Goal: Information Seeking & Learning: Learn about a topic

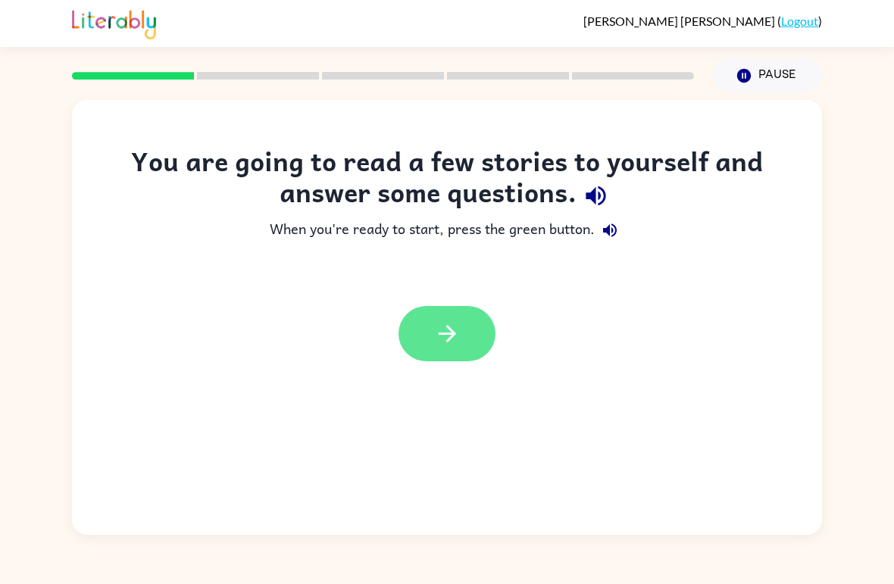
click at [457, 326] on icon "button" at bounding box center [447, 334] width 27 height 27
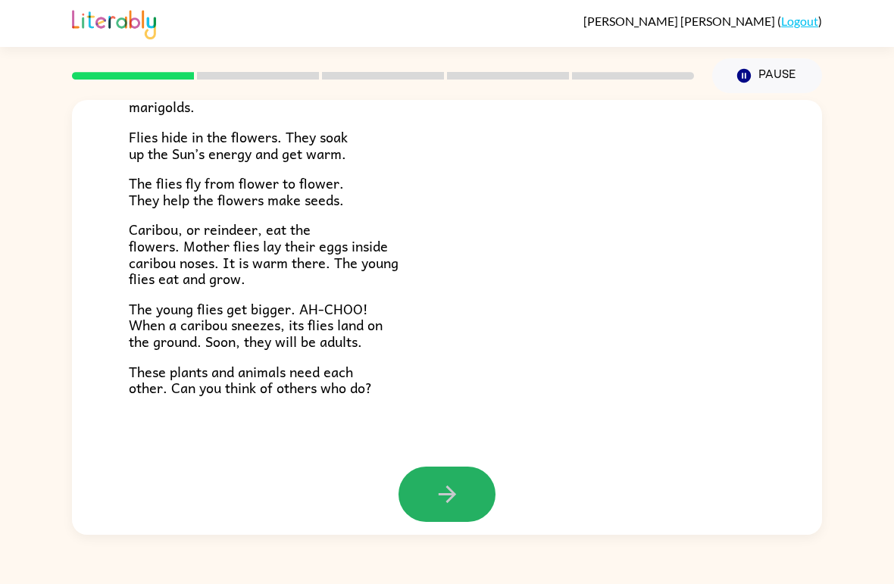
scroll to position [299, 0]
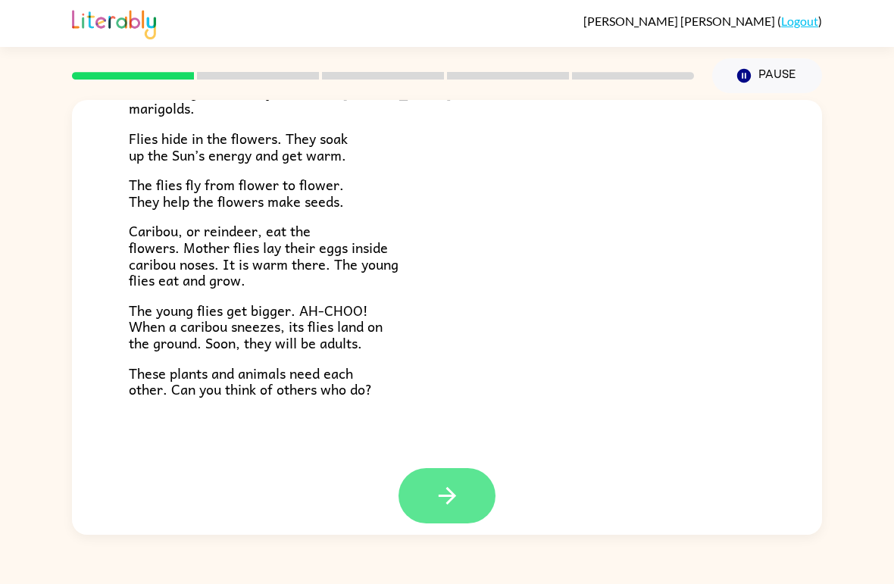
click at [465, 495] on button "button" at bounding box center [447, 495] width 97 height 55
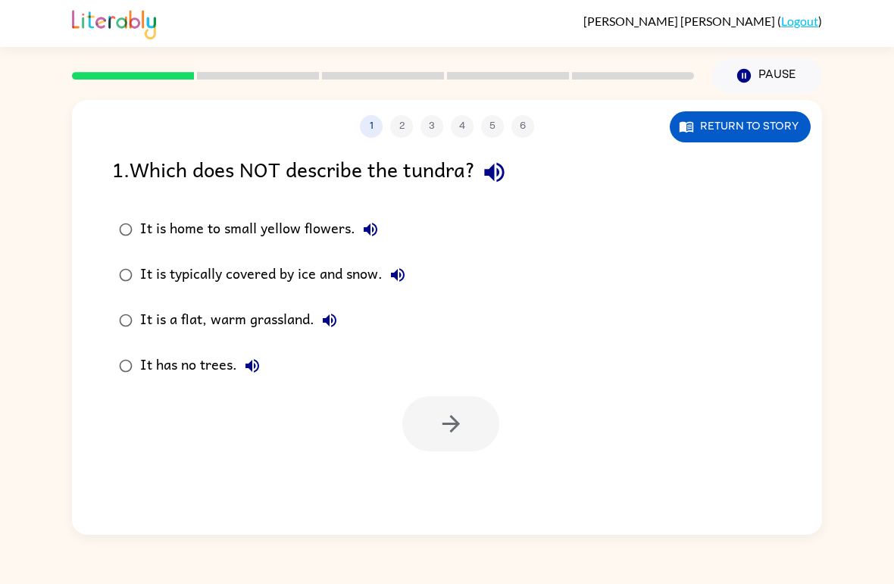
click at [179, 357] on div "It has no trees." at bounding box center [203, 366] width 127 height 30
click at [438, 418] on icon "button" at bounding box center [451, 424] width 27 height 27
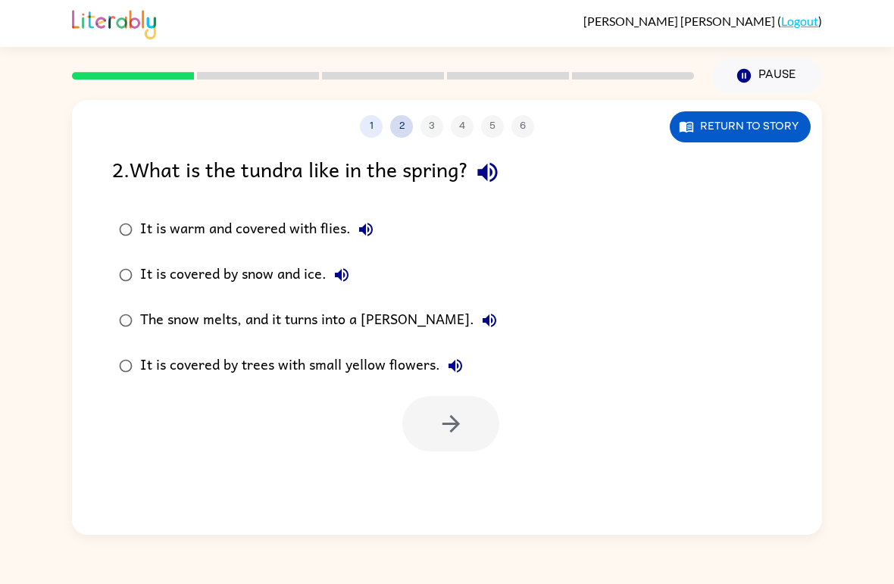
click at [400, 120] on button "2" at bounding box center [401, 126] width 23 height 23
click at [768, 124] on button "Return to story" at bounding box center [740, 126] width 141 height 31
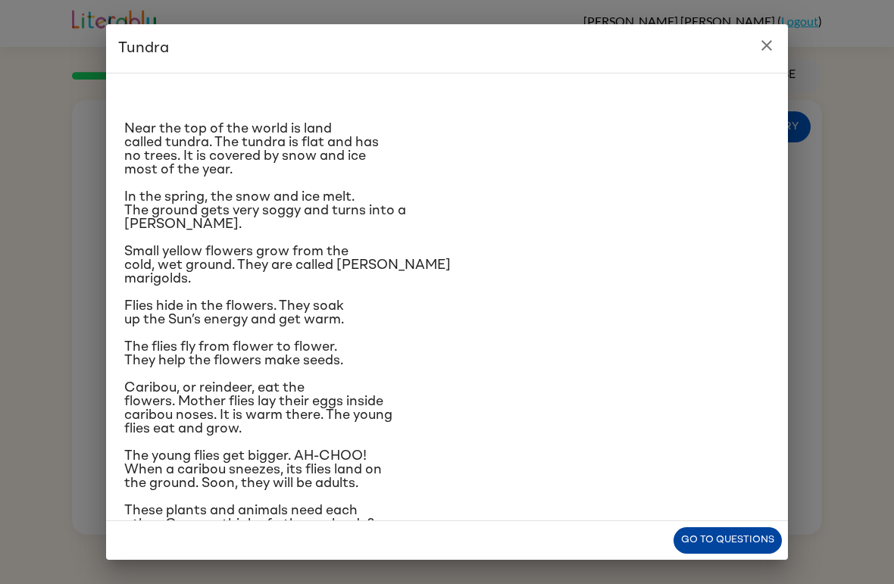
click at [702, 549] on button "Go to questions" at bounding box center [728, 540] width 108 height 27
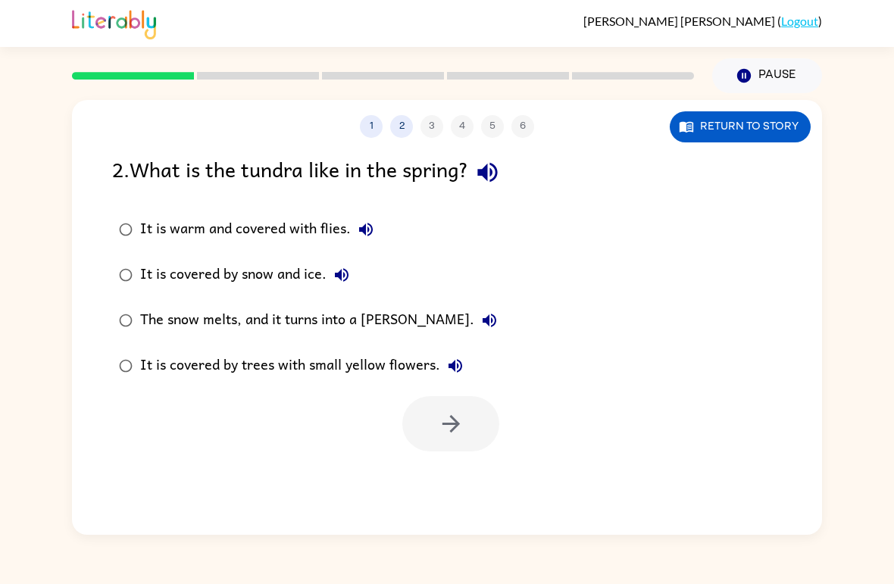
click at [364, 301] on label "The snow melts, and it turns into a [PERSON_NAME]." at bounding box center [308, 320] width 408 height 45
click at [439, 421] on icon "button" at bounding box center [451, 424] width 27 height 27
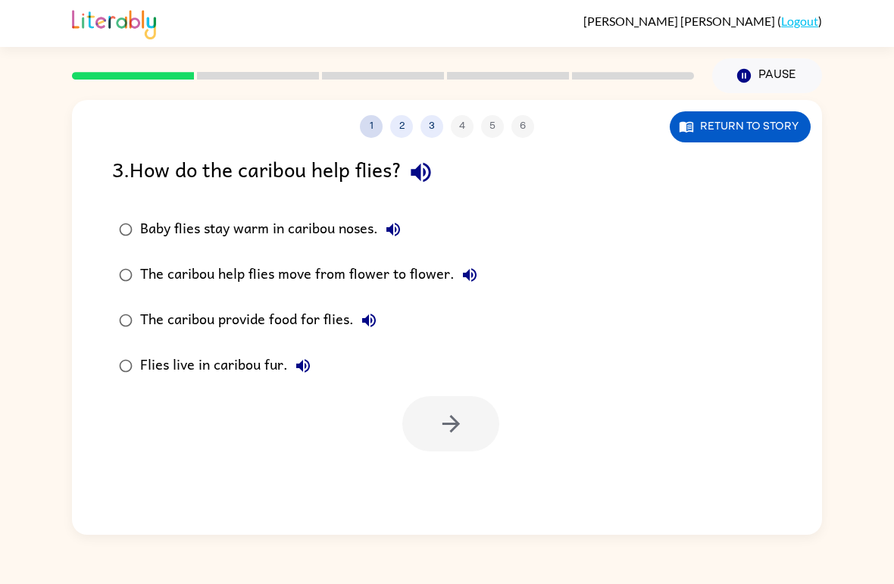
click at [374, 127] on button "1" at bounding box center [371, 126] width 23 height 23
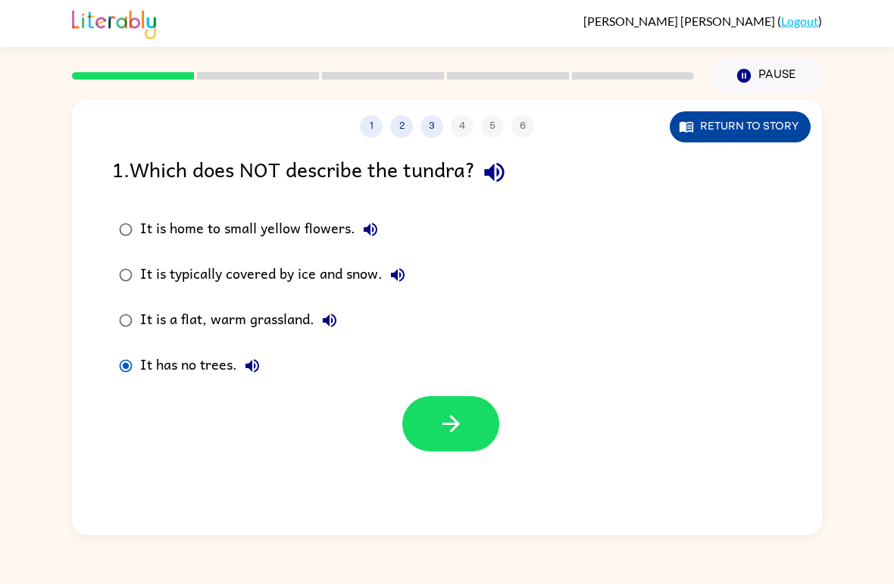
click at [714, 126] on button "Return to story" at bounding box center [740, 126] width 141 height 31
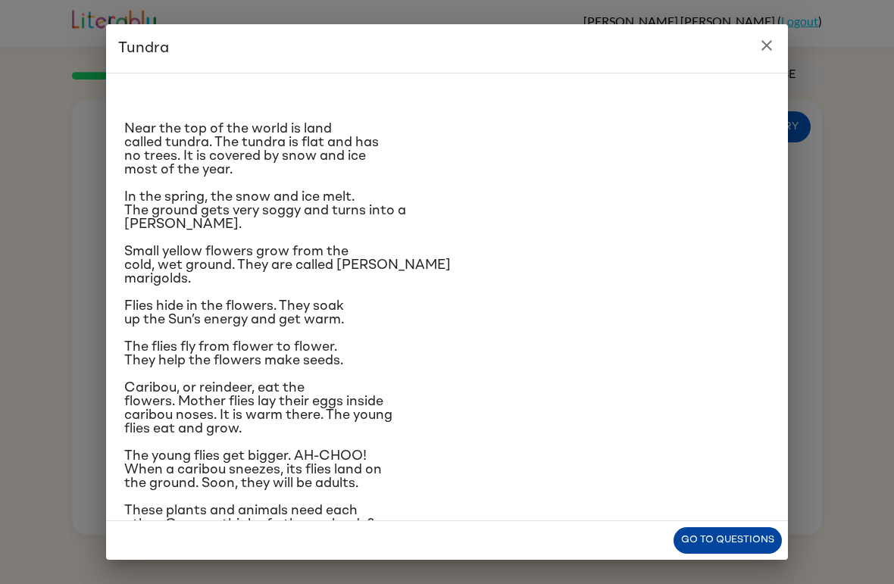
click at [705, 541] on button "Go to questions" at bounding box center [728, 540] width 108 height 27
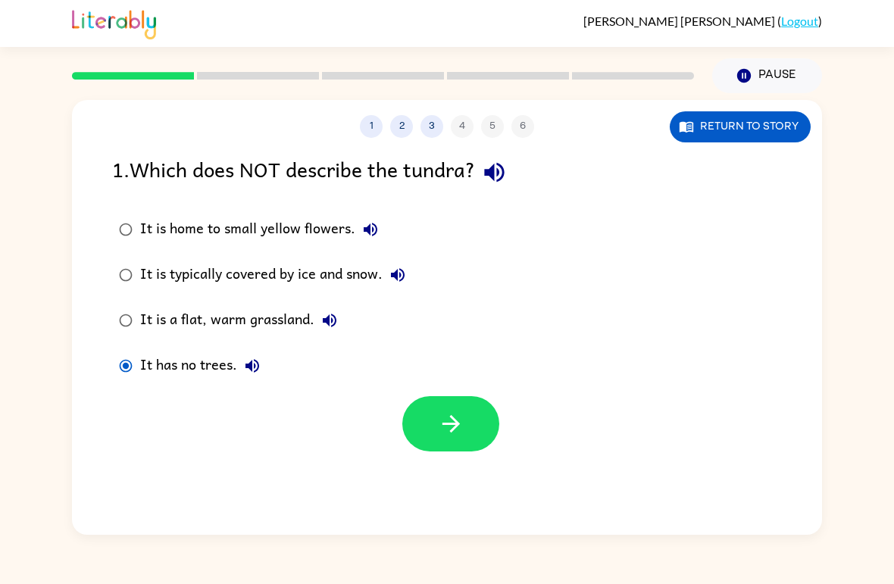
click at [143, 314] on div "It is a flat, warm grassland." at bounding box center [242, 320] width 205 height 30
click at [720, 135] on button "Return to story" at bounding box center [740, 126] width 141 height 31
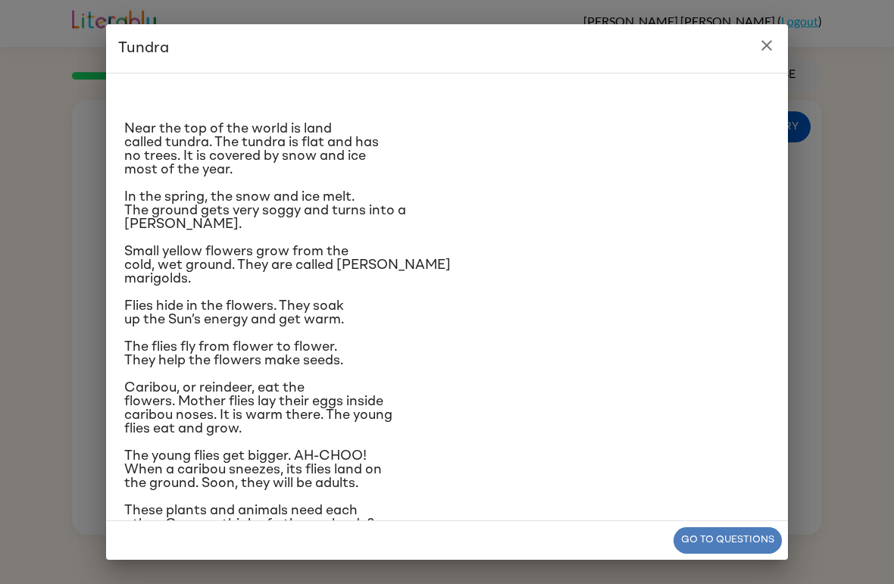
click at [729, 530] on button "Go to questions" at bounding box center [728, 540] width 108 height 27
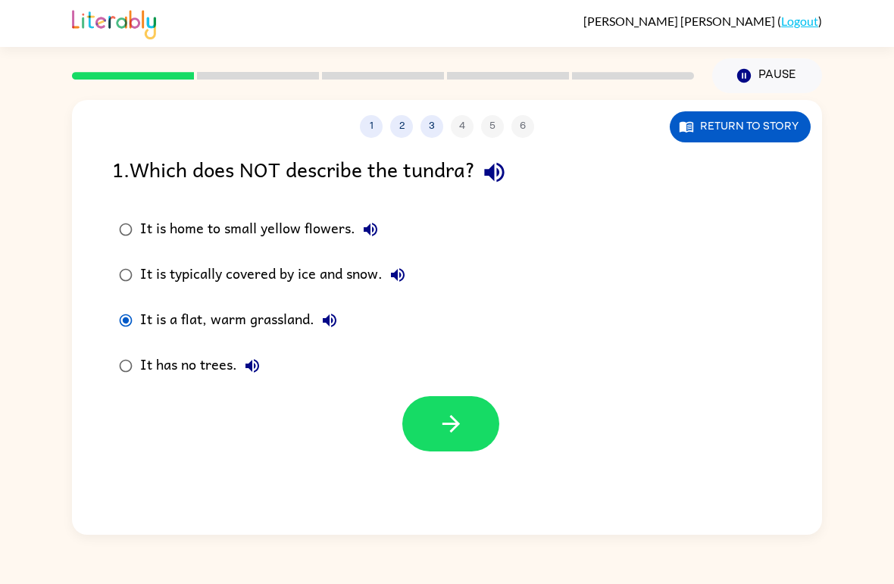
click at [267, 265] on div "It is typically covered by ice and snow." at bounding box center [276, 275] width 273 height 30
click at [446, 415] on icon "button" at bounding box center [451, 424] width 27 height 27
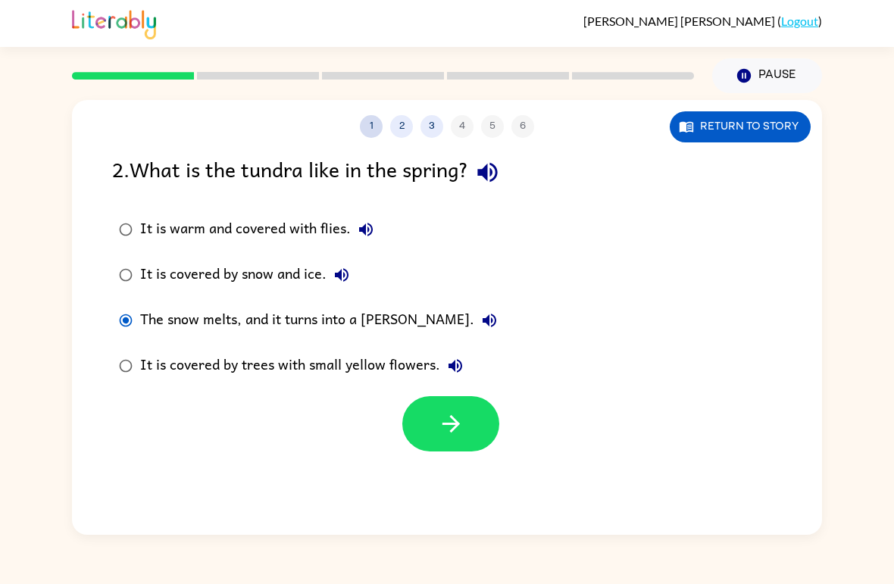
click at [380, 124] on button "1" at bounding box center [371, 126] width 23 height 23
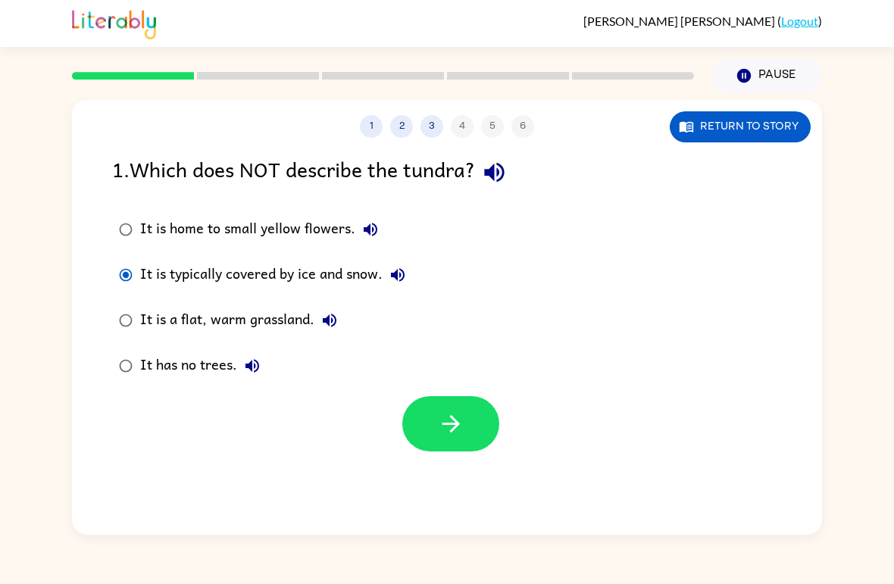
click at [285, 320] on div "It is a flat, warm grassland." at bounding box center [242, 320] width 205 height 30
click at [461, 418] on icon "button" at bounding box center [451, 424] width 27 height 27
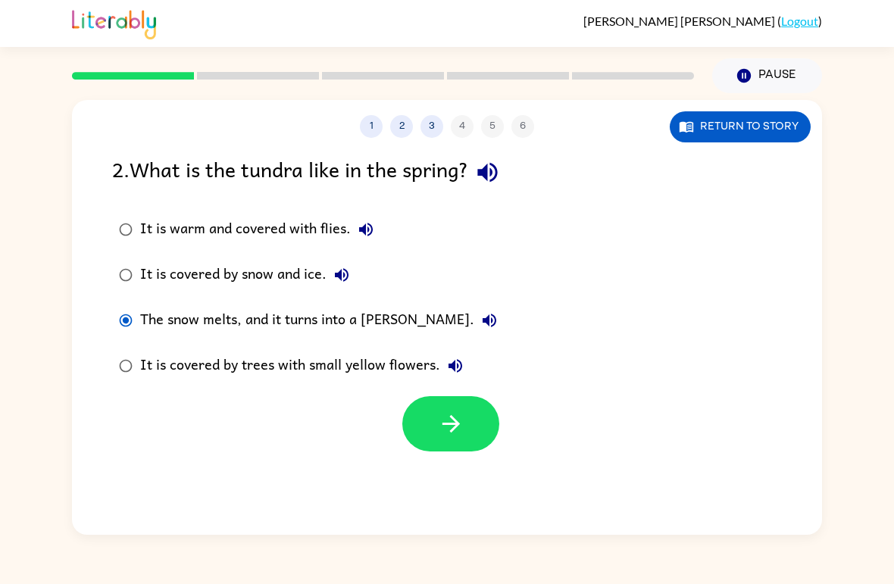
click at [461, 130] on div "1 2 3 4 5 6" at bounding box center [447, 126] width 750 height 23
click at [431, 125] on button "3" at bounding box center [432, 126] width 23 height 23
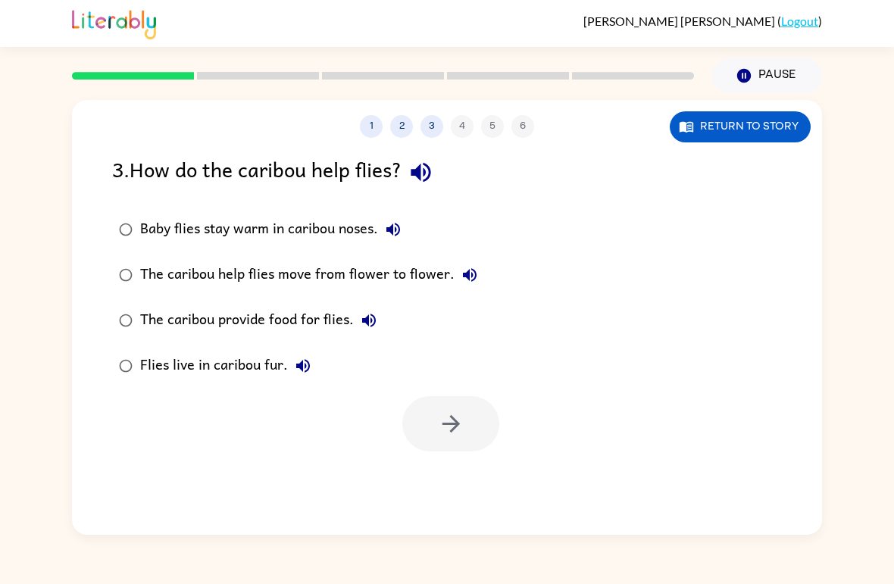
click at [344, 215] on div "Baby flies stay warm in caribou noses." at bounding box center [274, 229] width 268 height 30
click at [428, 414] on button "button" at bounding box center [450, 423] width 97 height 55
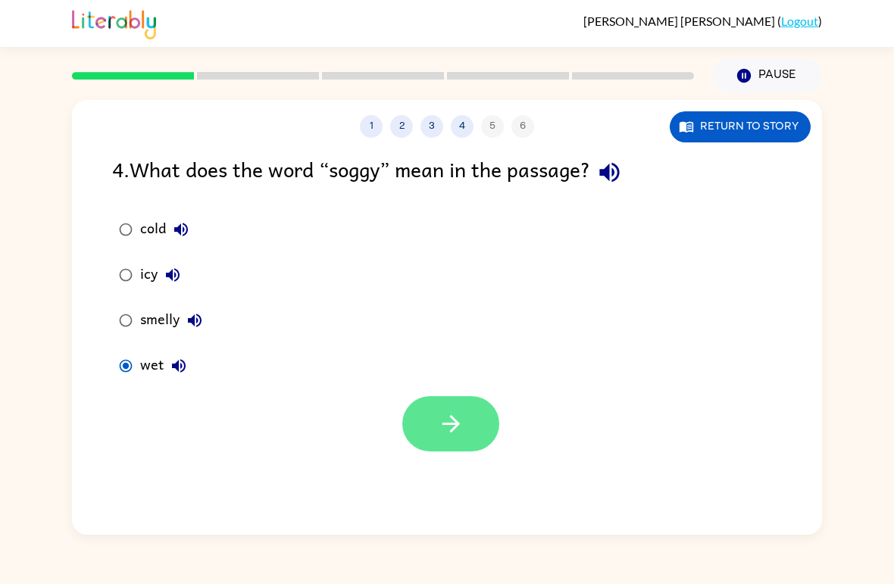
click at [452, 402] on button "button" at bounding box center [450, 423] width 97 height 55
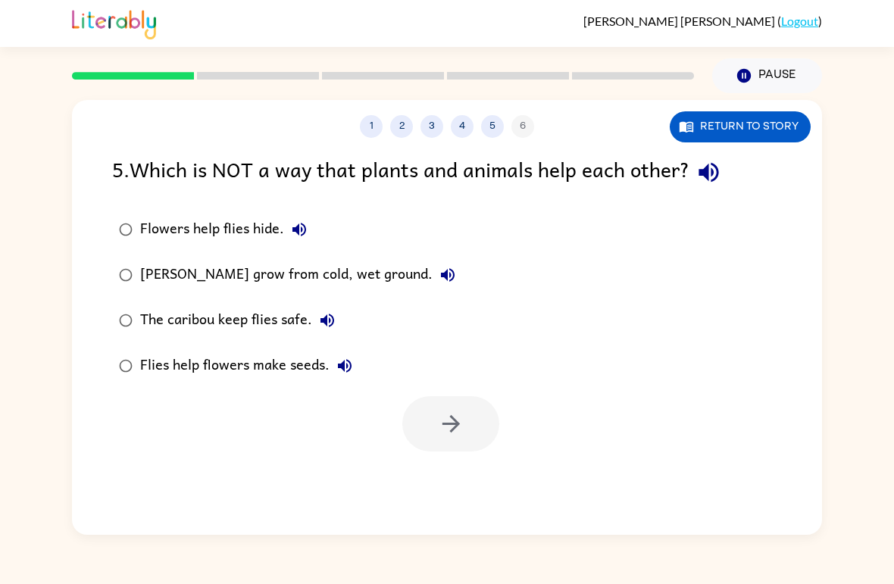
click at [381, 265] on div "[PERSON_NAME] grow from cold, wet ground." at bounding box center [301, 275] width 323 height 30
click at [452, 408] on button "button" at bounding box center [450, 423] width 97 height 55
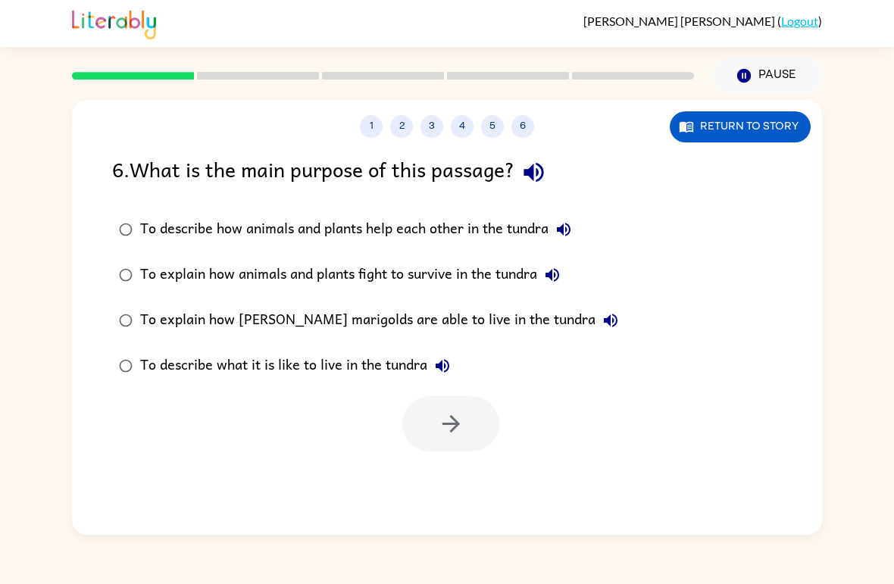
click at [458, 220] on div "To describe how animals and plants help each other in the tundra" at bounding box center [359, 229] width 439 height 30
click at [389, 234] on div "To describe how animals and plants help each other in the tundra" at bounding box center [359, 229] width 439 height 30
click at [464, 428] on icon "button" at bounding box center [451, 424] width 27 height 27
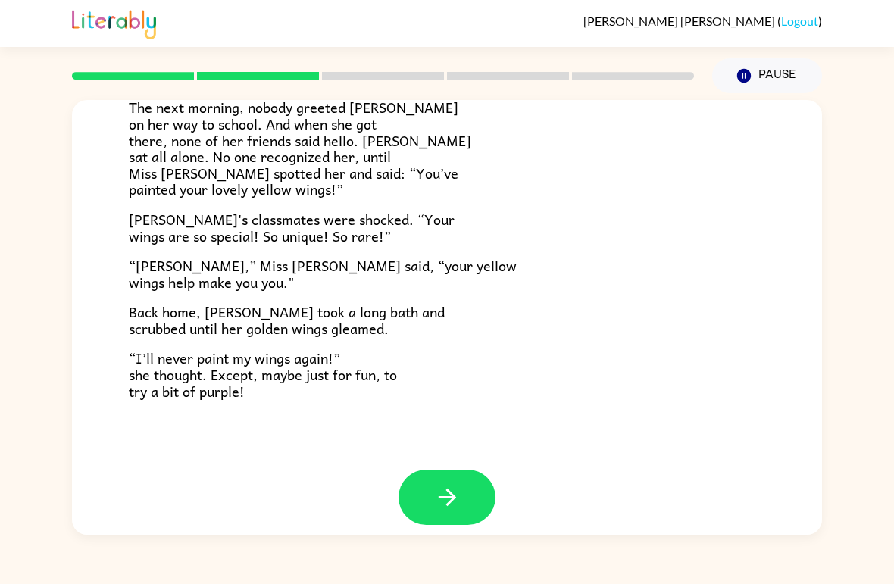
scroll to position [408, 0]
click at [467, 502] on button "button" at bounding box center [447, 498] width 97 height 55
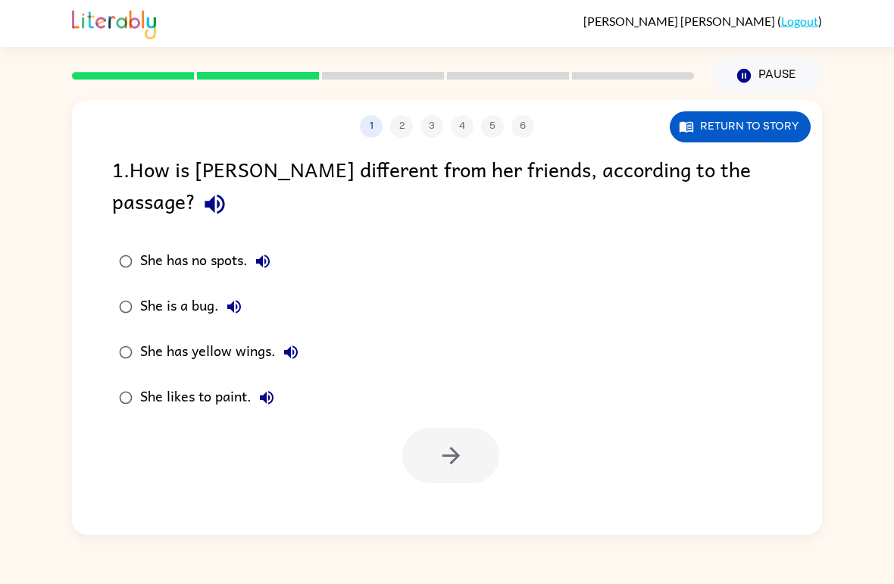
click at [141, 337] on div "She has yellow wings." at bounding box center [223, 352] width 166 height 30
click at [458, 443] on icon "button" at bounding box center [451, 456] width 27 height 27
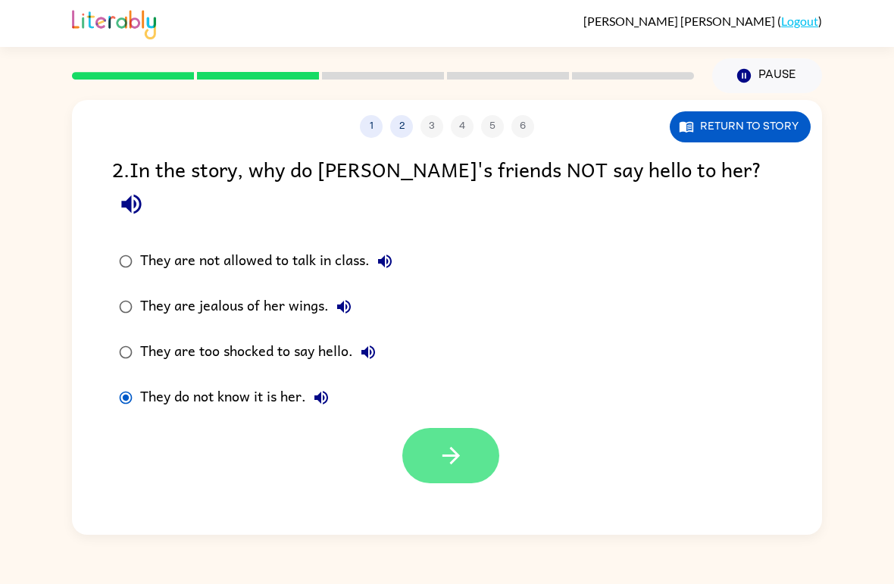
click at [451, 443] on button "button" at bounding box center [450, 455] width 97 height 55
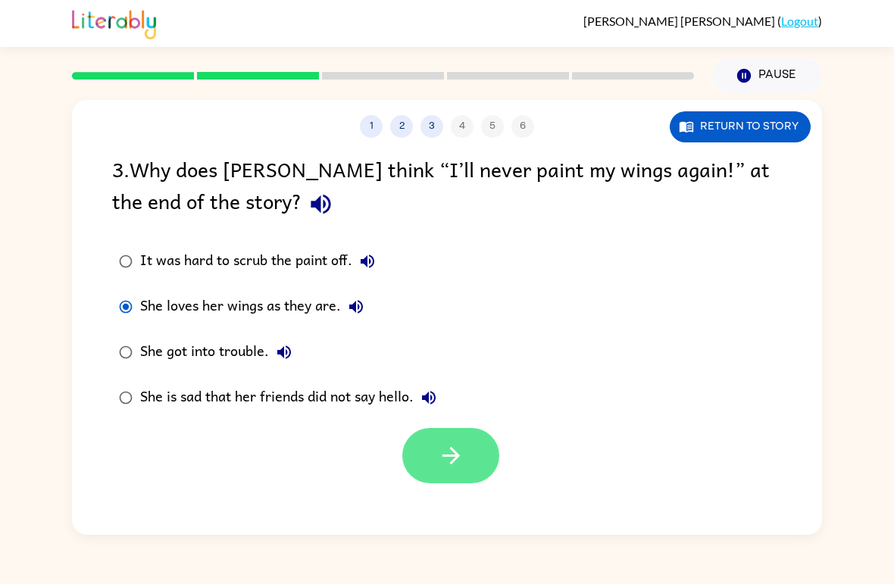
click at [480, 457] on button "button" at bounding box center [450, 455] width 97 height 55
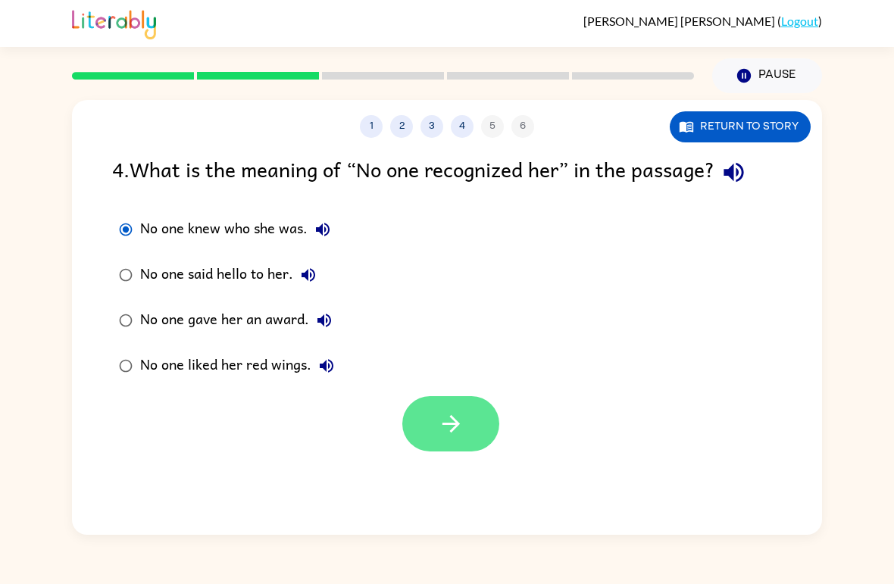
click at [497, 429] on button "button" at bounding box center [450, 423] width 97 height 55
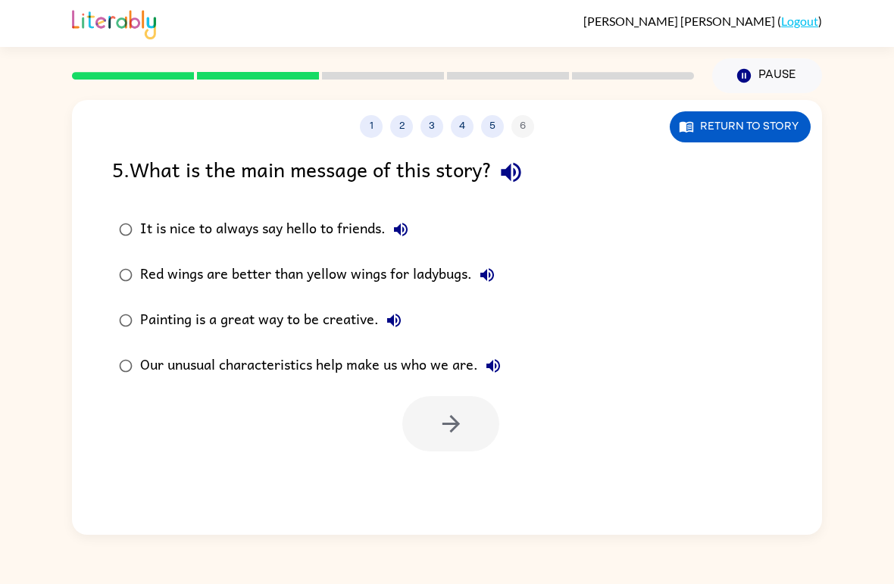
click at [225, 361] on div "Our unusual characteristics help make us who we are." at bounding box center [324, 366] width 368 height 30
click at [457, 439] on button "button" at bounding box center [450, 423] width 97 height 55
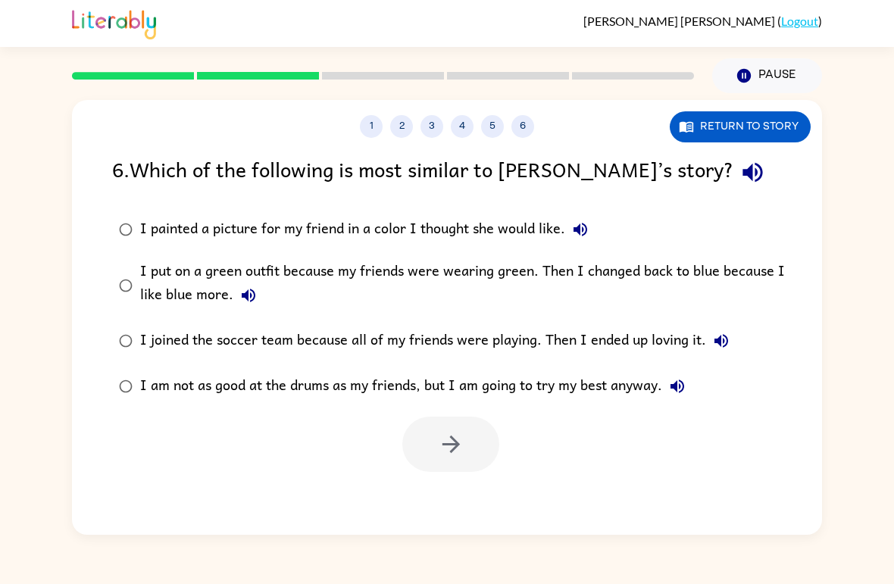
click at [155, 289] on div "I put on a green outfit because my friends were wearing green. Then I changed b…" at bounding box center [471, 285] width 662 height 51
click at [465, 449] on button "button" at bounding box center [450, 444] width 97 height 55
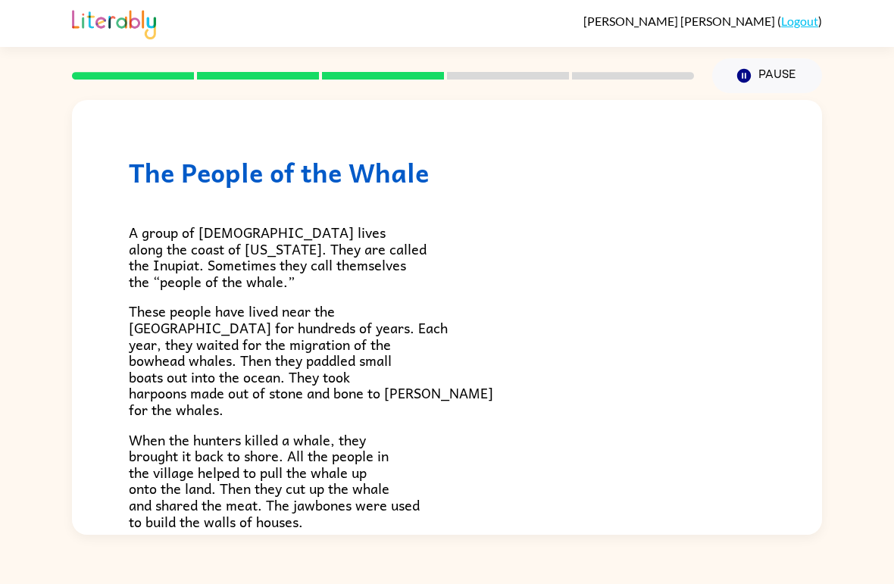
click at [36, 320] on div "The People of the Whale A group of [DEMOGRAPHIC_DATA] lives along the coast of …" at bounding box center [447, 314] width 894 height 442
click at [37, 128] on div "The People of the Whale A group of [DEMOGRAPHIC_DATA] lives along the coast of …" at bounding box center [447, 314] width 894 height 442
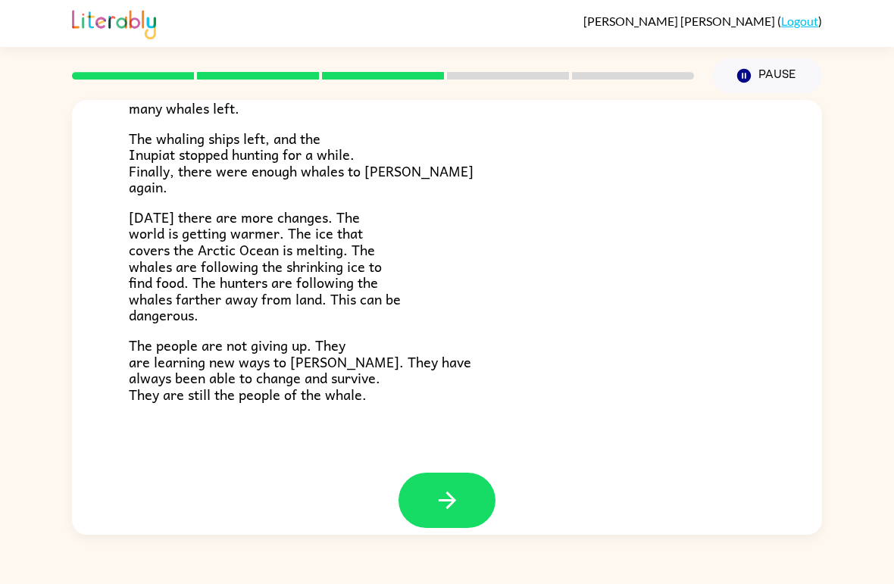
scroll to position [492, 0]
click at [466, 495] on button "button" at bounding box center [447, 501] width 97 height 55
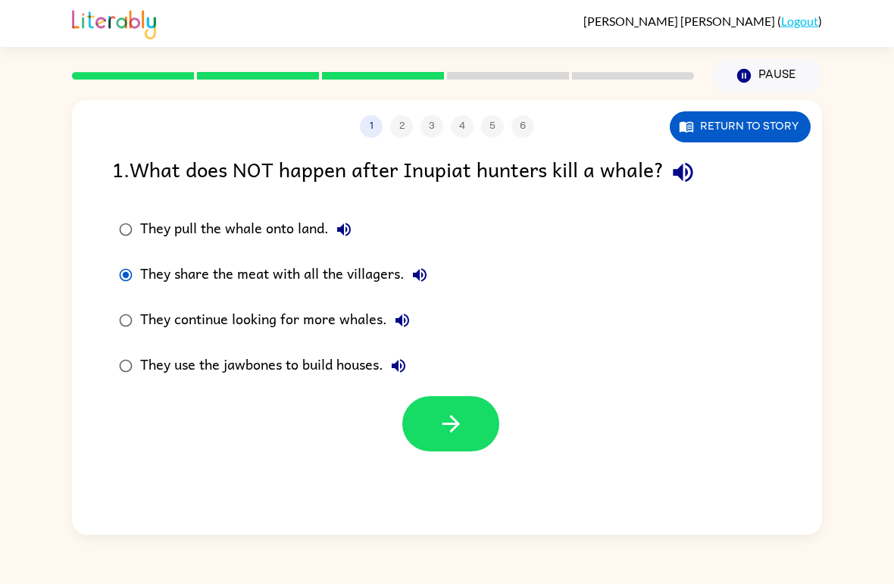
click at [142, 313] on div "They continue looking for more whales." at bounding box center [278, 320] width 277 height 30
click at [474, 432] on button "button" at bounding box center [450, 423] width 97 height 55
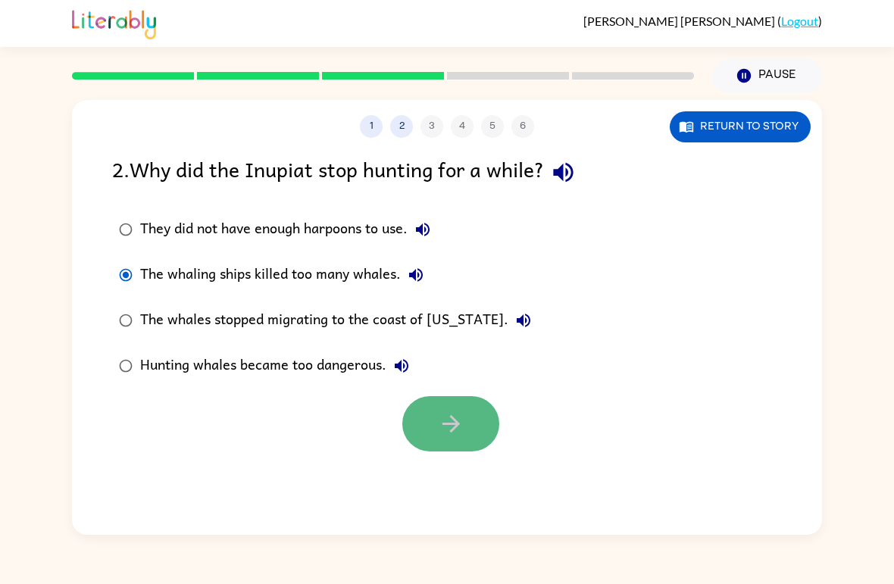
click at [460, 425] on icon "button" at bounding box center [451, 424] width 27 height 27
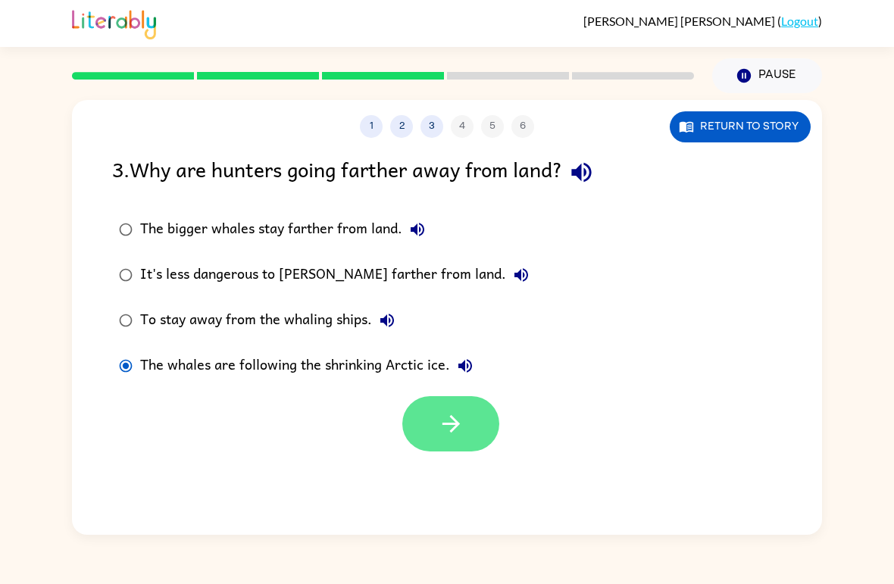
click at [483, 424] on button "button" at bounding box center [450, 423] width 97 height 55
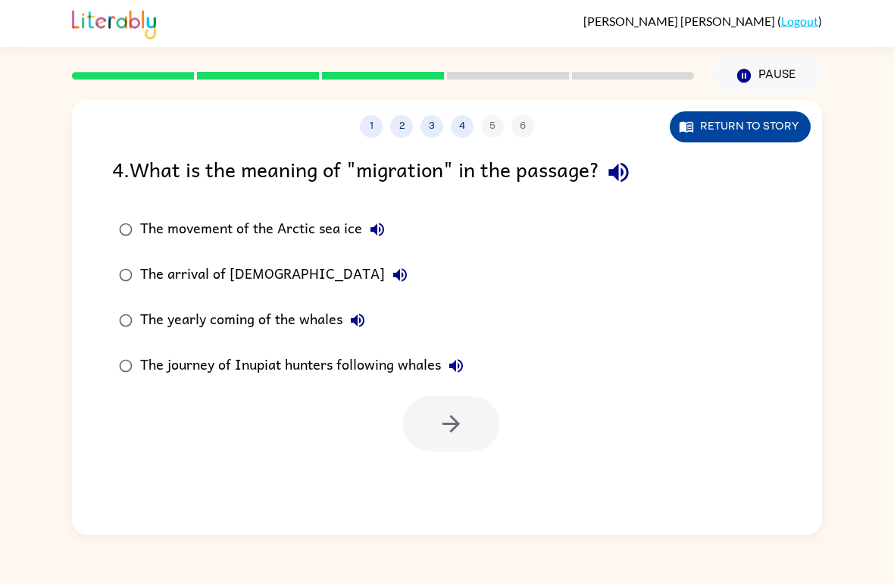
click at [752, 126] on button "Return to story" at bounding box center [740, 126] width 141 height 31
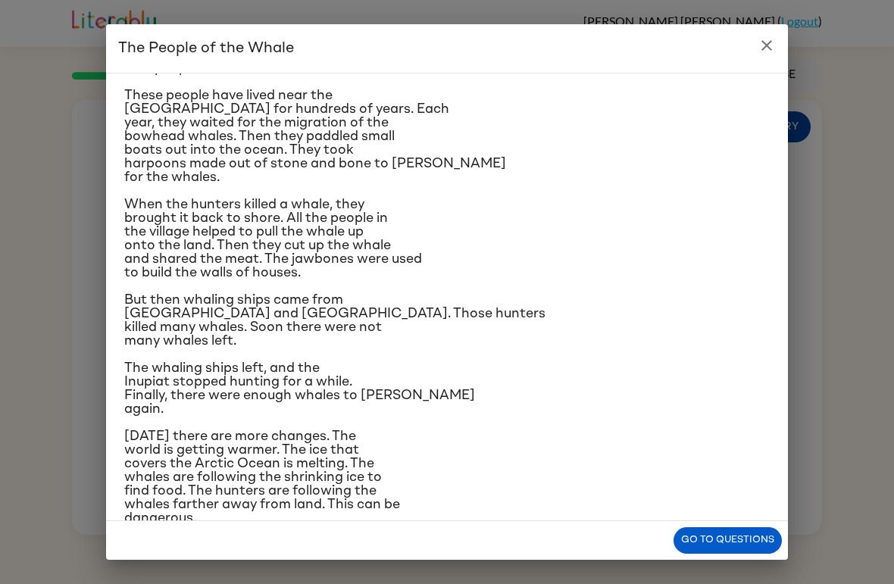
scroll to position [91, 0]
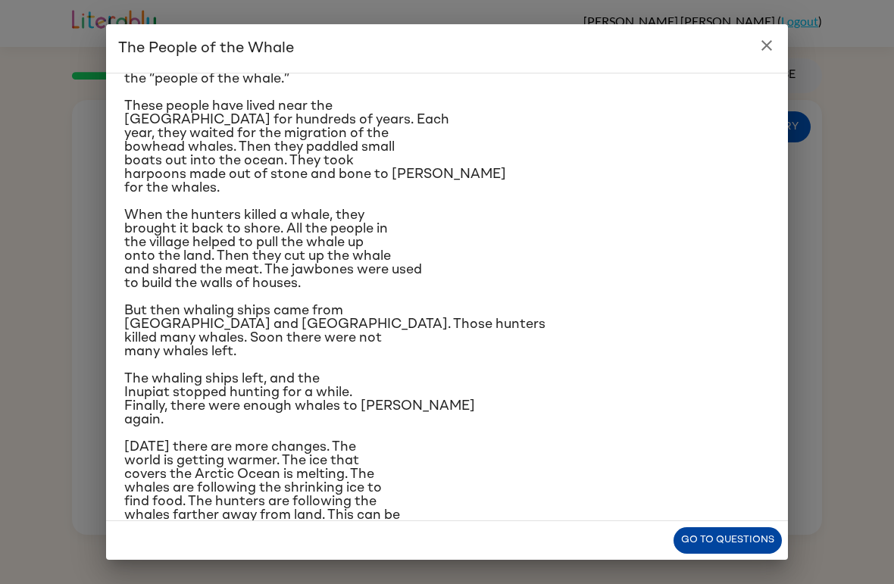
click at [735, 542] on button "Go to questions" at bounding box center [728, 540] width 108 height 27
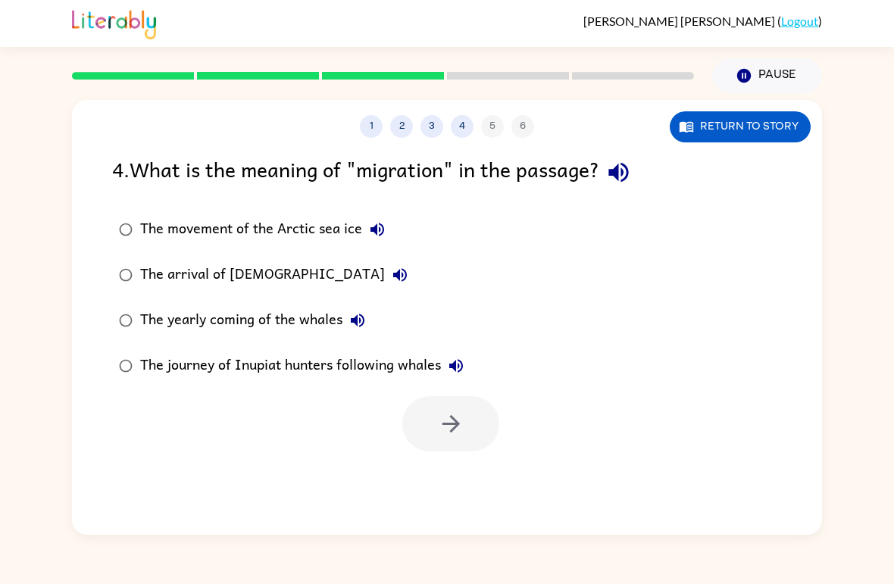
click at [146, 316] on div "The yearly coming of the whales" at bounding box center [256, 320] width 233 height 30
click at [476, 429] on button "button" at bounding box center [450, 423] width 97 height 55
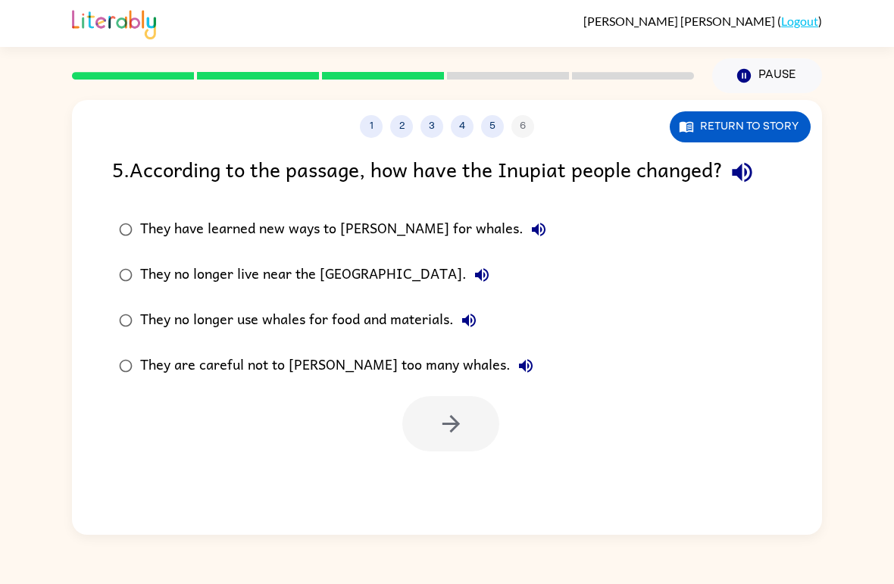
click at [523, 468] on div "1 2 3 4 5 6 Return to story 5 . According to the passage, how have the Inupiat …" at bounding box center [447, 317] width 750 height 435
click at [494, 435] on div at bounding box center [450, 423] width 97 height 55
click at [443, 436] on div at bounding box center [450, 423] width 97 height 55
click at [391, 223] on div "They have learned new ways to [PERSON_NAME] for whales." at bounding box center [347, 229] width 414 height 30
click at [481, 423] on button "button" at bounding box center [450, 423] width 97 height 55
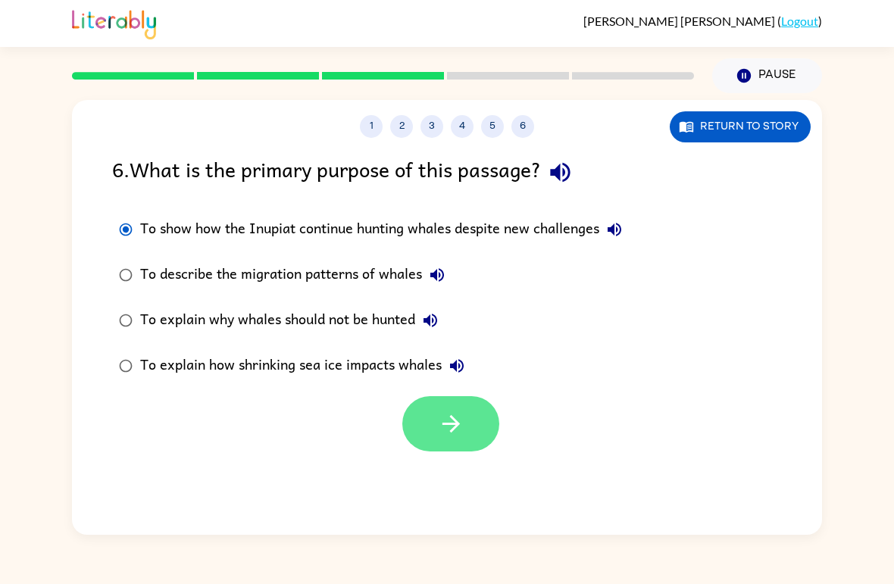
click at [486, 436] on button "button" at bounding box center [450, 423] width 97 height 55
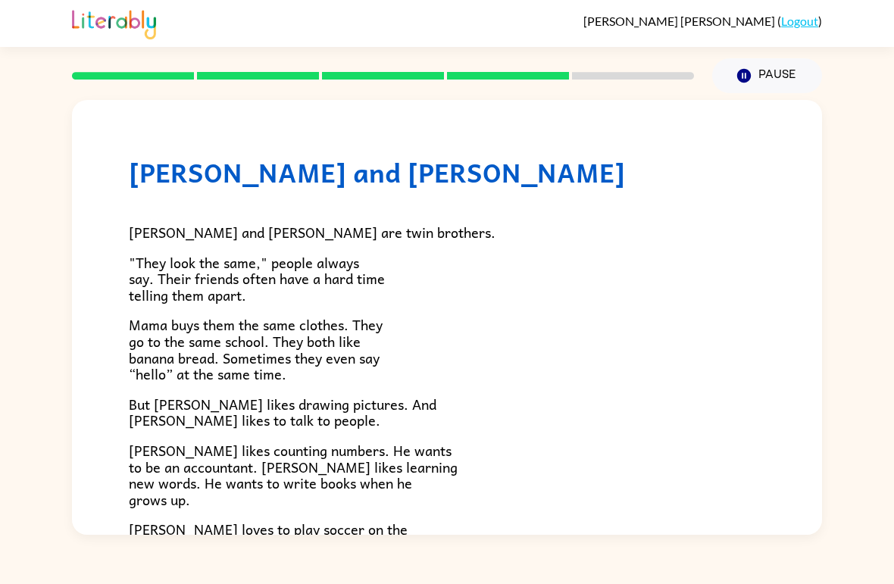
click at [480, 443] on p "[PERSON_NAME] likes counting numbers. He wants to be an accountant. [PERSON_NAM…" at bounding box center [447, 475] width 637 height 65
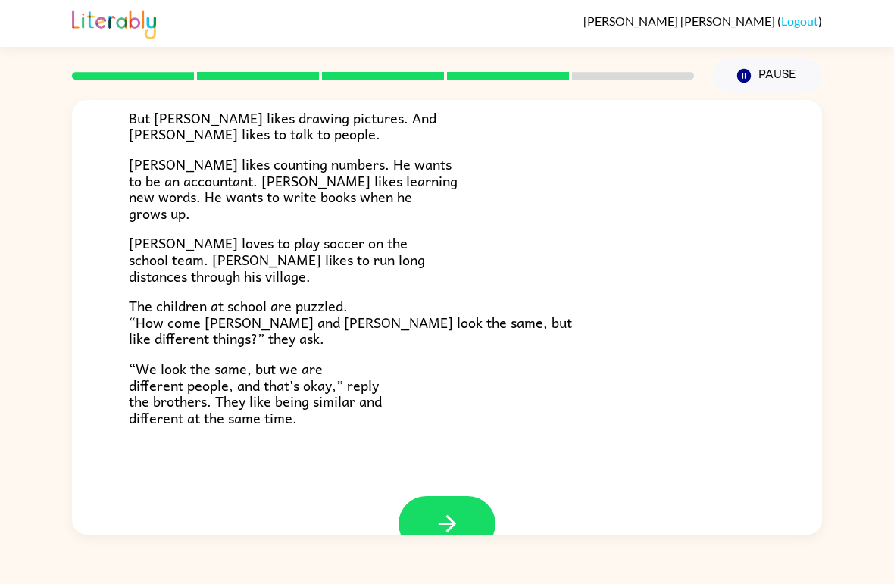
scroll to position [287, 0]
click at [452, 499] on button "button" at bounding box center [447, 523] width 97 height 55
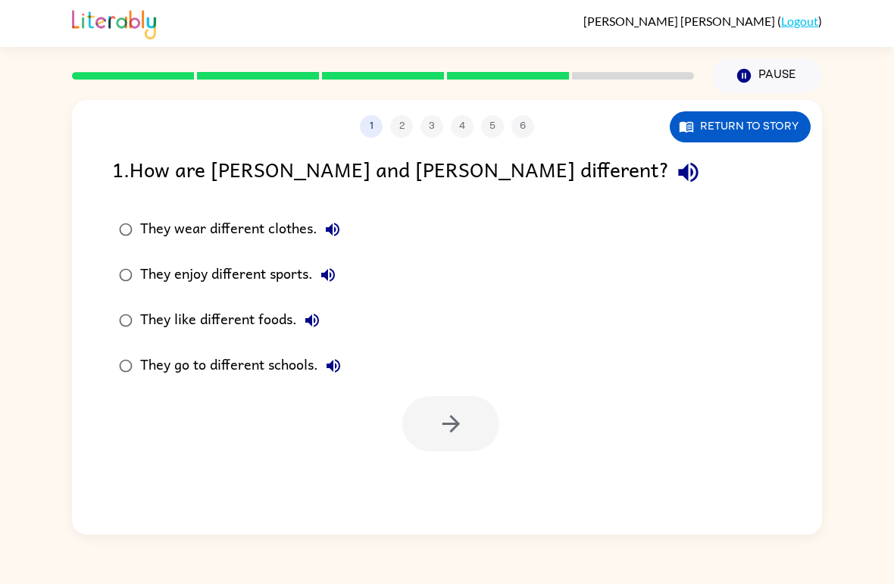
scroll to position [0, 0]
click at [190, 267] on div "They enjoy different sports." at bounding box center [241, 275] width 203 height 30
click at [455, 423] on icon "button" at bounding box center [451, 424] width 27 height 27
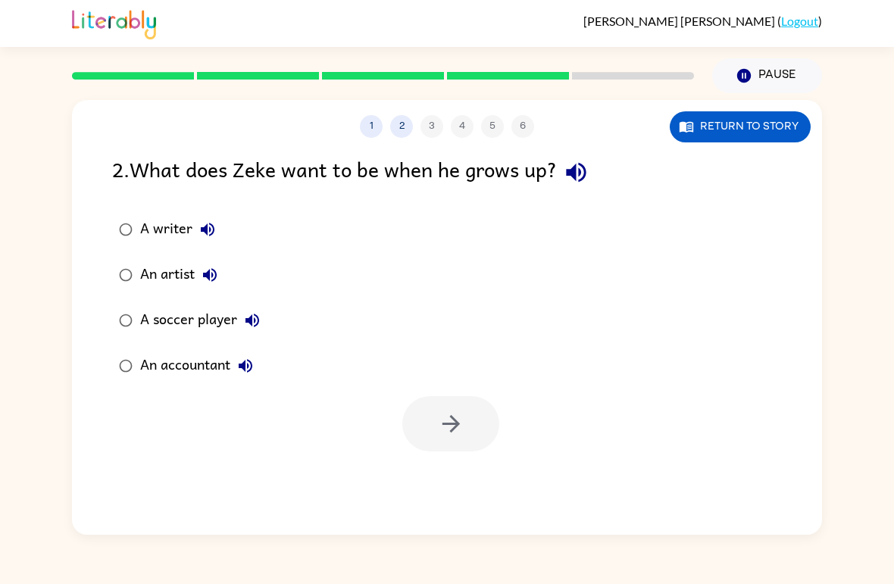
click at [172, 372] on div "An accountant" at bounding box center [200, 366] width 120 height 30
click at [451, 433] on icon "button" at bounding box center [451, 424] width 27 height 27
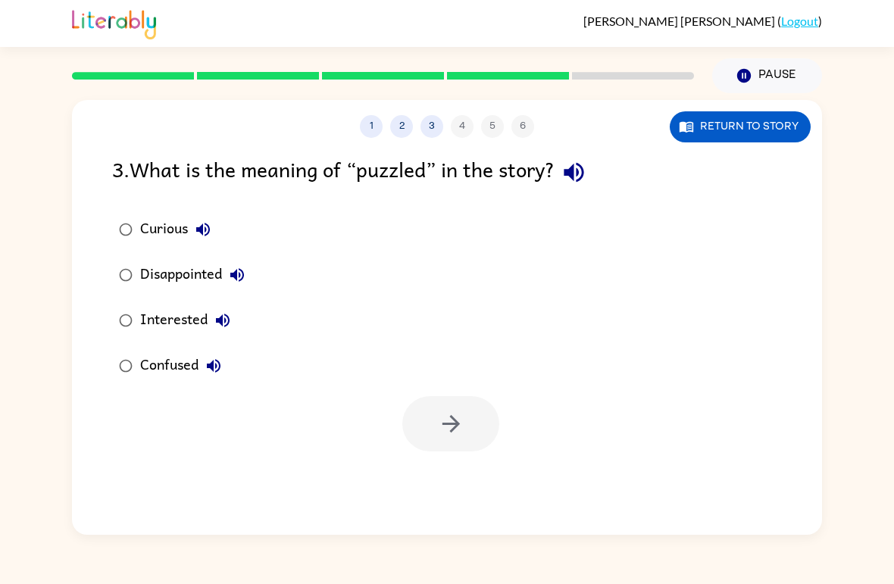
click at [167, 356] on div "Confused" at bounding box center [184, 366] width 89 height 30
click at [468, 427] on button "button" at bounding box center [450, 423] width 97 height 55
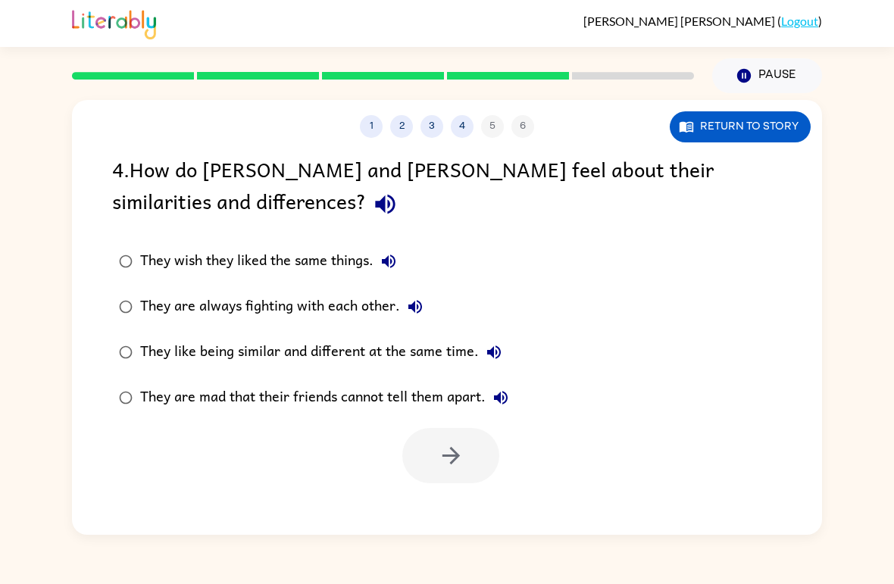
click at [317, 374] on label "They like being similar and different at the same time." at bounding box center [314, 352] width 420 height 45
click at [423, 458] on button "button" at bounding box center [450, 455] width 97 height 55
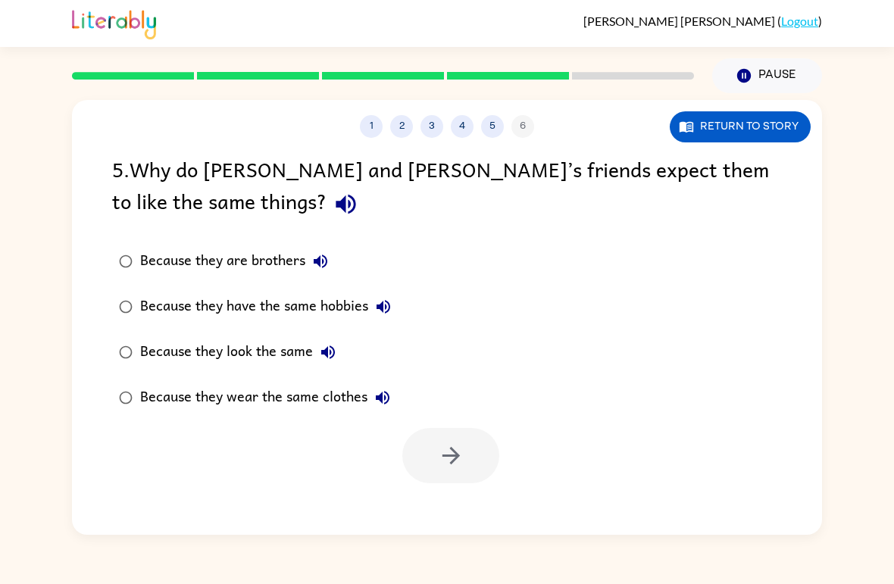
click at [306, 352] on div "Because they look the same" at bounding box center [241, 352] width 203 height 30
click at [464, 449] on icon "button" at bounding box center [451, 456] width 27 height 27
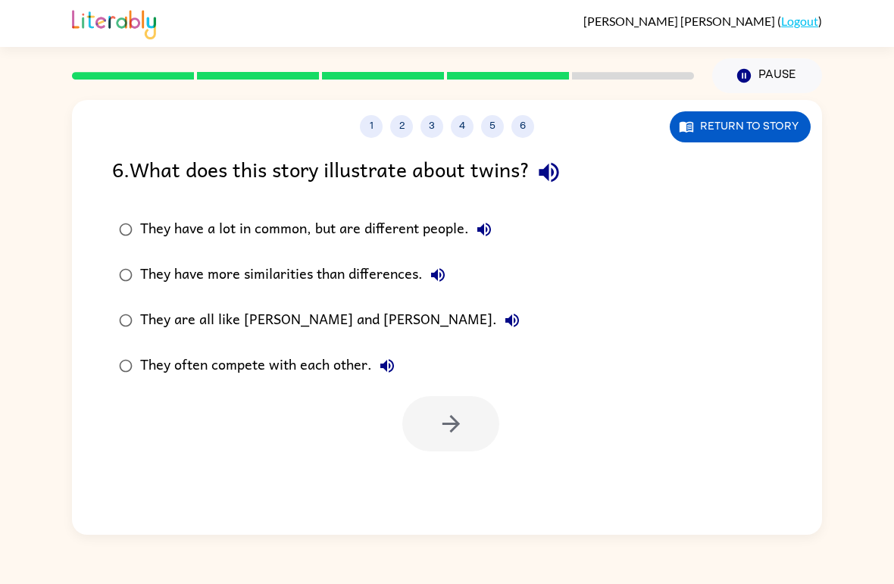
click at [361, 227] on div "They have a lot in common, but are different people." at bounding box center [319, 229] width 359 height 30
click at [462, 416] on icon "button" at bounding box center [451, 424] width 27 height 27
